Goal: Find specific page/section: Find specific page/section

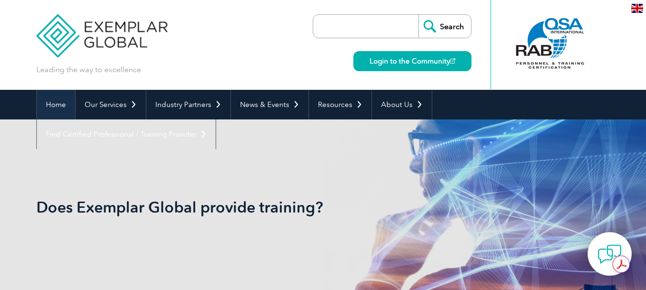
click at [48, 101] on link "Home" at bounding box center [56, 105] width 38 height 30
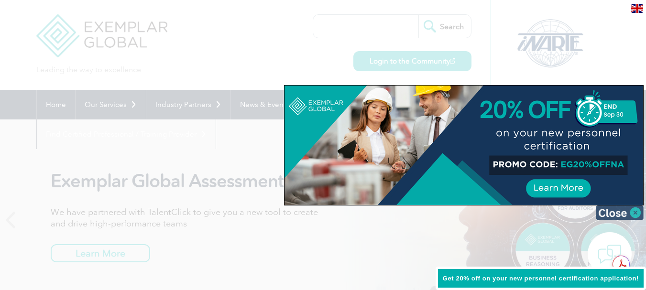
click at [640, 210] on img at bounding box center [620, 213] width 48 height 14
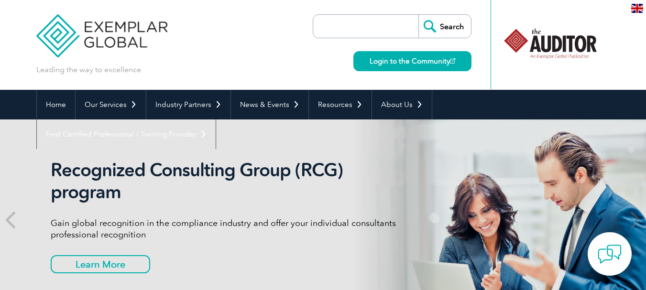
click at [377, 31] on input "search" at bounding box center [368, 26] width 100 height 23
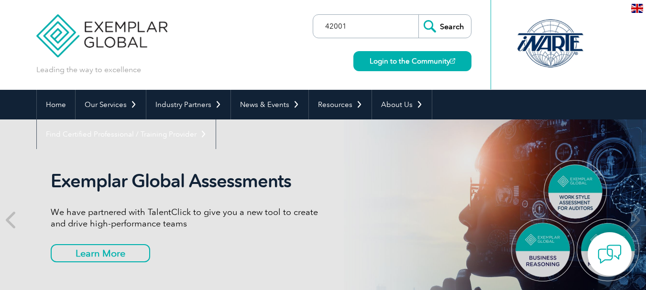
type input "42001"
click at [419, 15] on input "Search" at bounding box center [445, 26] width 53 height 23
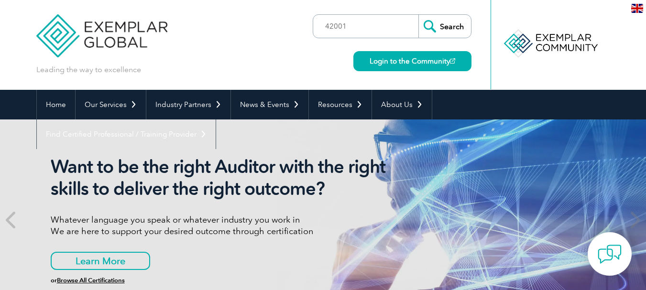
click at [440, 32] on input "Search" at bounding box center [445, 26] width 53 height 23
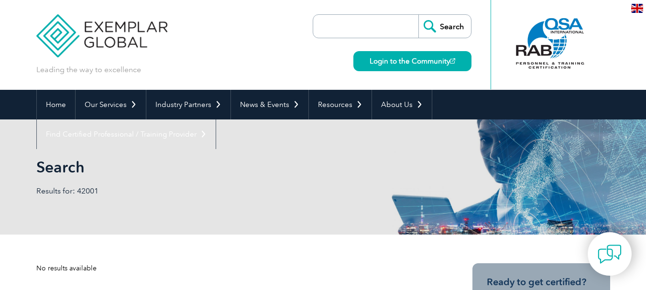
drag, startPoint x: 652, startPoint y: 57, endPoint x: 651, endPoint y: 39, distance: 18.2
click at [380, 31] on input "search" at bounding box center [368, 26] width 100 height 23
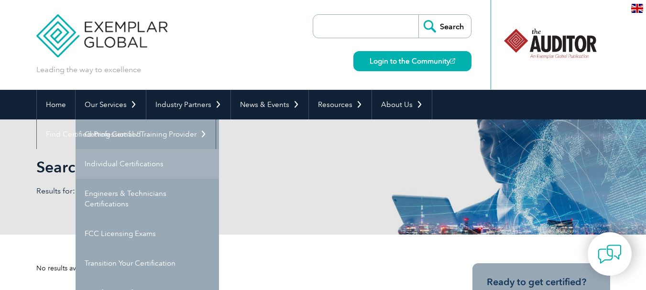
click at [133, 164] on link "Individual Certifications" at bounding box center [148, 164] width 144 height 30
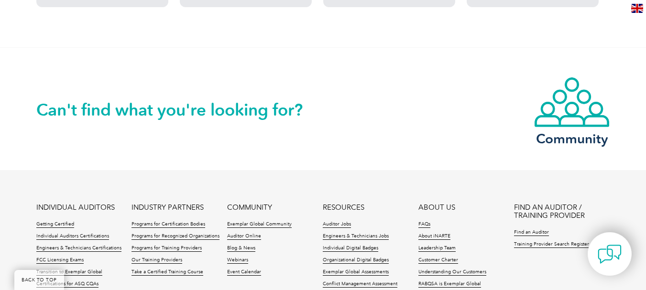
scroll to position [968, 0]
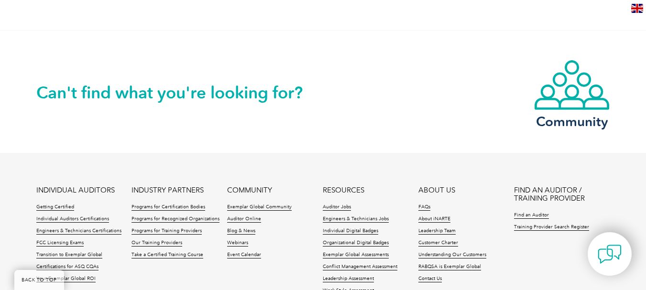
drag, startPoint x: 649, startPoint y: 48, endPoint x: 653, endPoint y: 242, distance: 193.8
click at [549, 230] on link "Training Provider Search Register" at bounding box center [551, 227] width 75 height 7
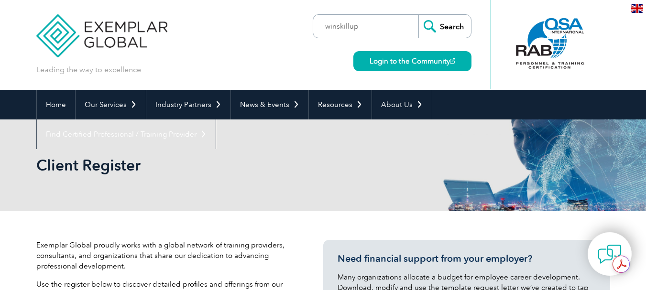
type input "winskillup"
click at [419, 15] on input "Search" at bounding box center [445, 26] width 53 height 23
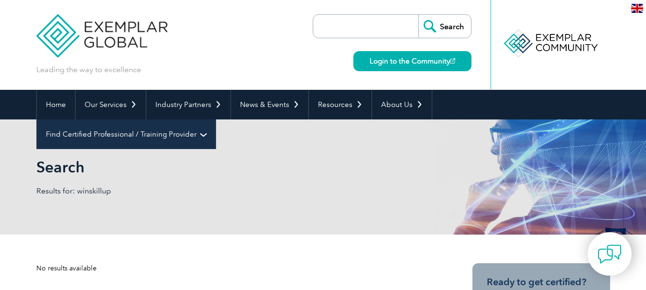
click at [216, 120] on link "Find Certified Professional / Training Provider" at bounding box center [126, 135] width 179 height 30
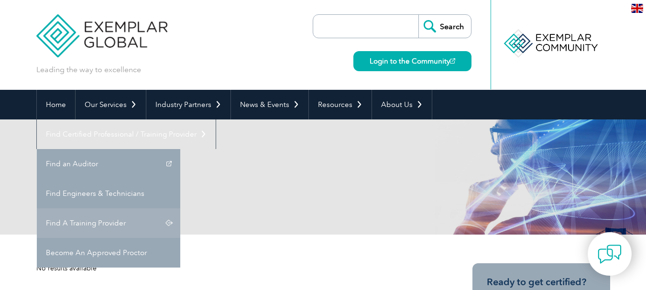
click at [180, 209] on link "Find A Training Provider" at bounding box center [109, 224] width 144 height 30
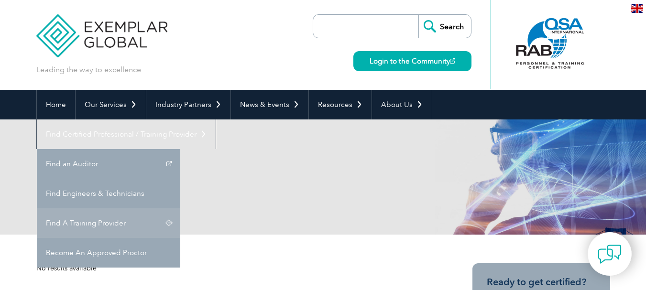
click at [180, 209] on link "Find A Training Provider" at bounding box center [109, 224] width 144 height 30
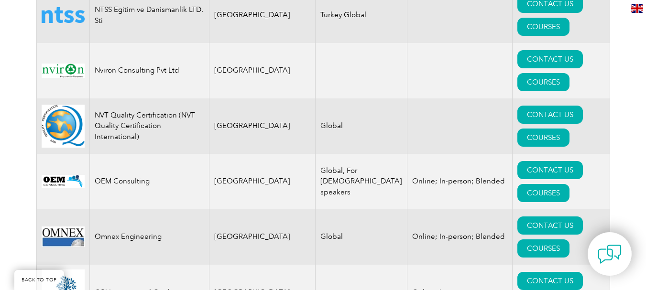
scroll to position [10722, 0]
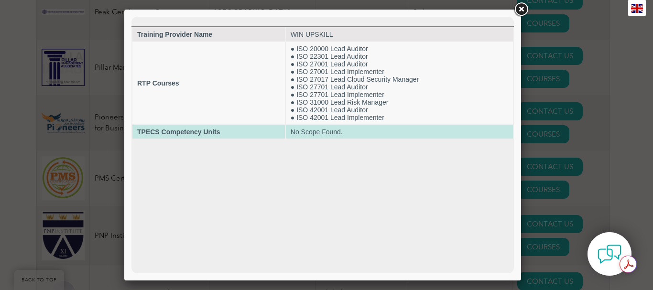
scroll to position [11275, 0]
